Goal: Navigation & Orientation: Find specific page/section

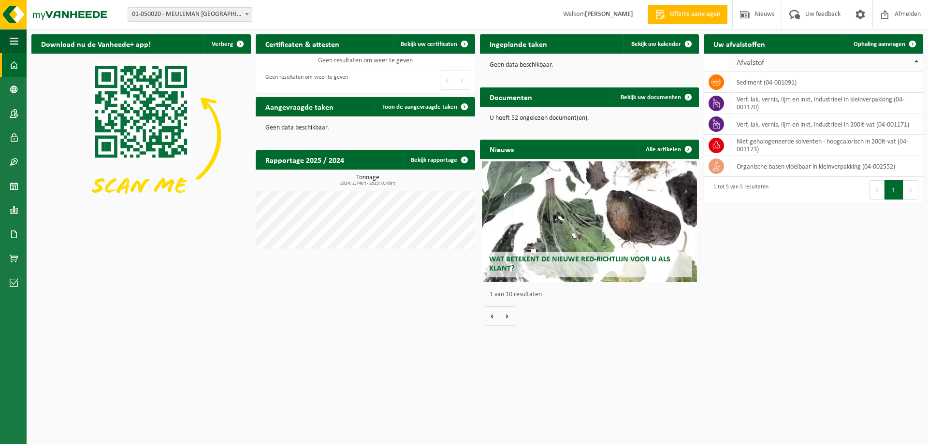
click at [914, 59] on th "Afvalstof" at bounding box center [826, 63] width 194 height 18
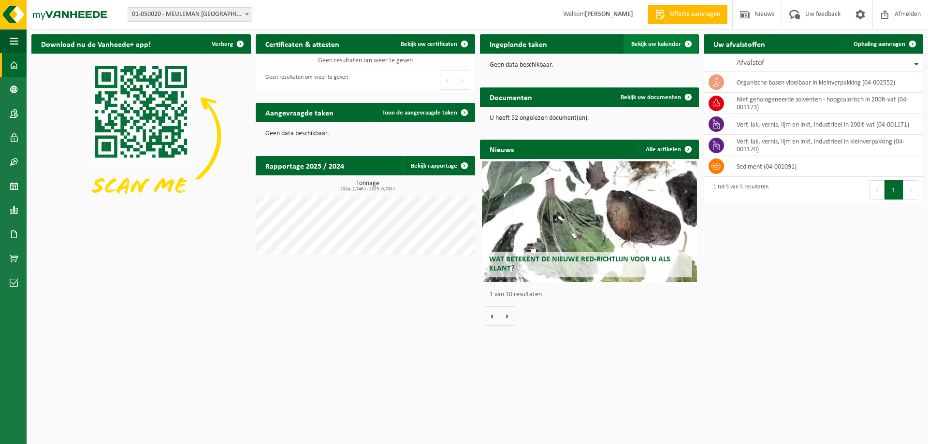
click at [691, 46] on span at bounding box center [687, 43] width 19 height 19
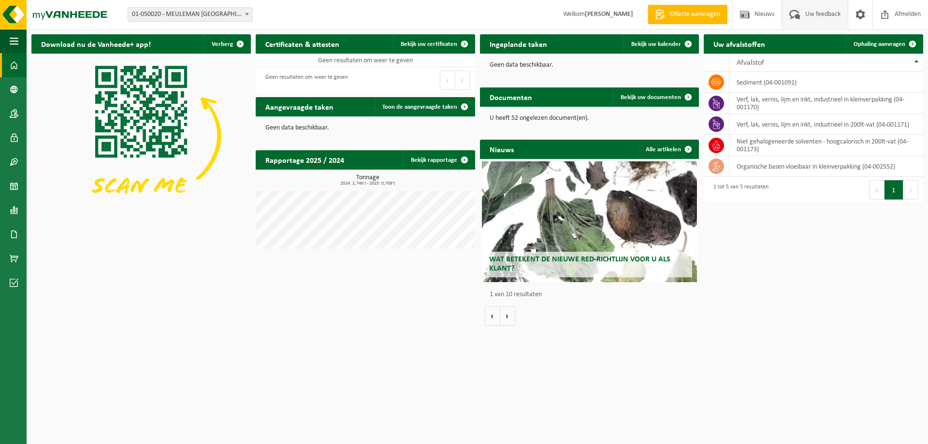
click at [808, 17] on span "Uw feedback" at bounding box center [823, 14] width 40 height 29
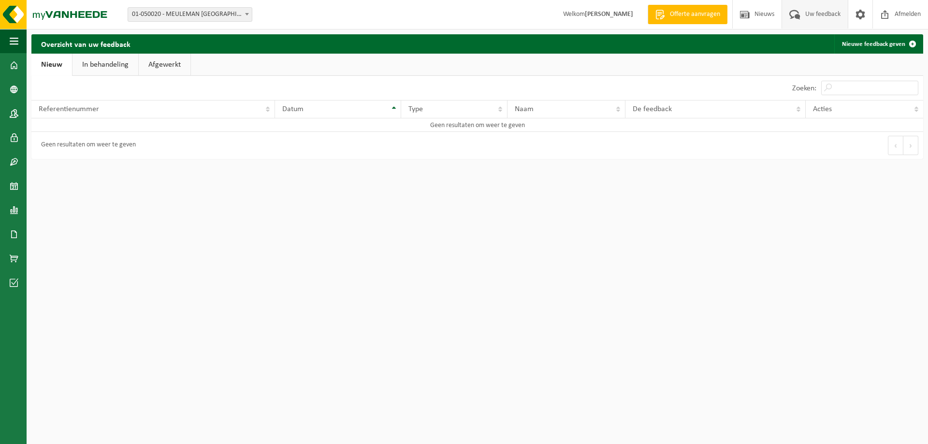
click at [99, 69] on link "In behandeling" at bounding box center [105, 65] width 66 height 22
click at [150, 70] on link "Afgewerkt" at bounding box center [166, 65] width 52 height 22
click at [107, 66] on link "In behandeling" at bounding box center [104, 65] width 66 height 22
click at [14, 115] on span at bounding box center [14, 113] width 9 height 24
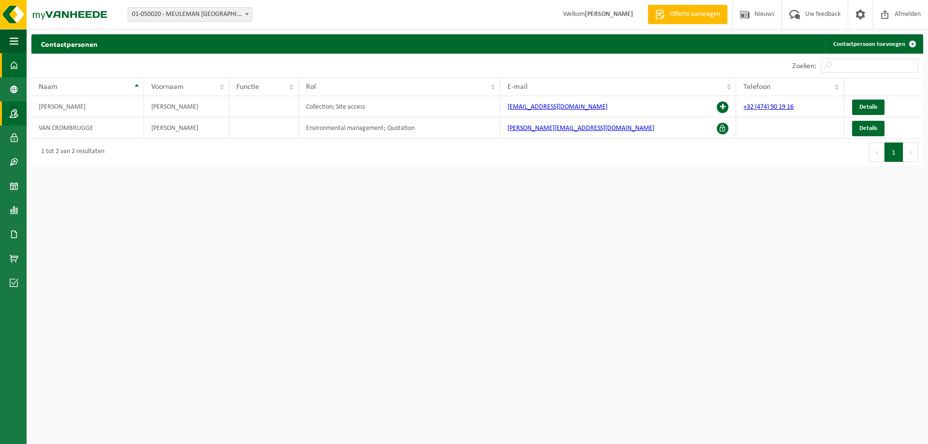
click at [11, 64] on span at bounding box center [14, 65] width 9 height 24
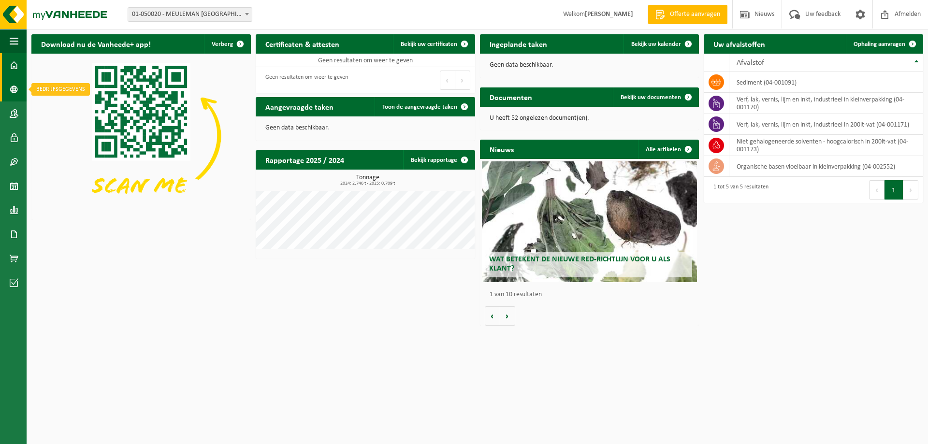
click at [14, 88] on span at bounding box center [14, 89] width 9 height 24
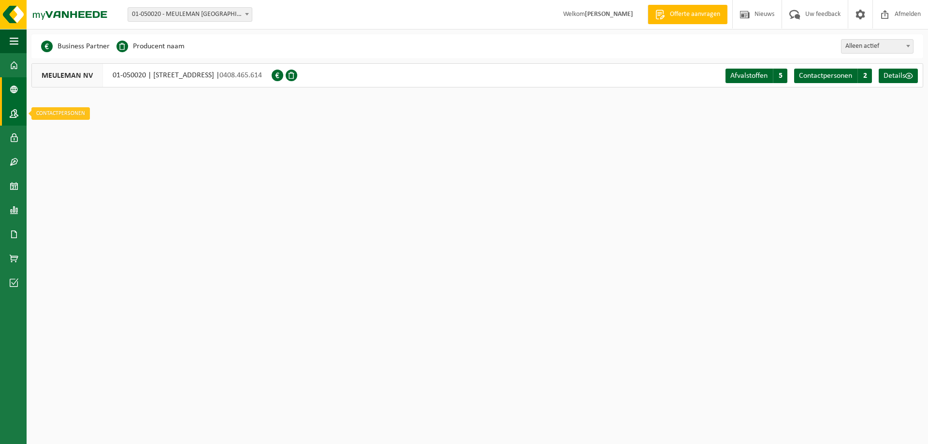
click at [15, 109] on span at bounding box center [14, 113] width 9 height 24
